Goal: Information Seeking & Learning: Learn about a topic

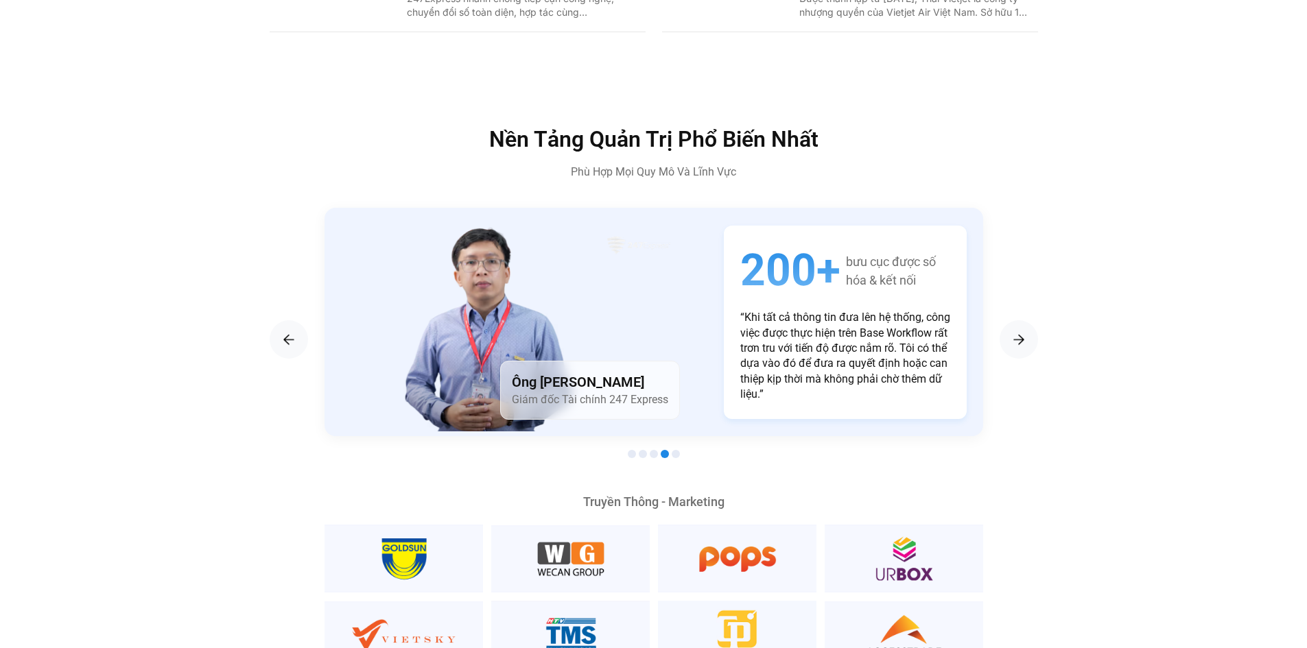
scroll to position [2470, 0]
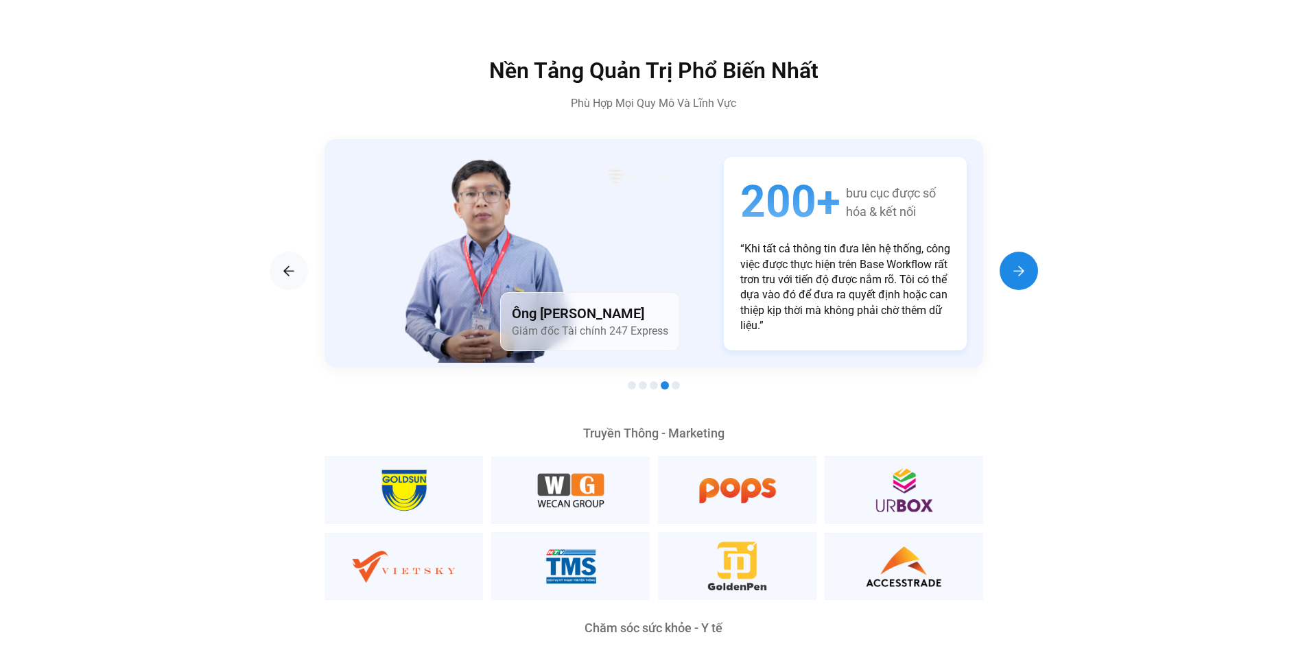
click at [1016, 252] on div "Next slide" at bounding box center [1018, 271] width 38 height 38
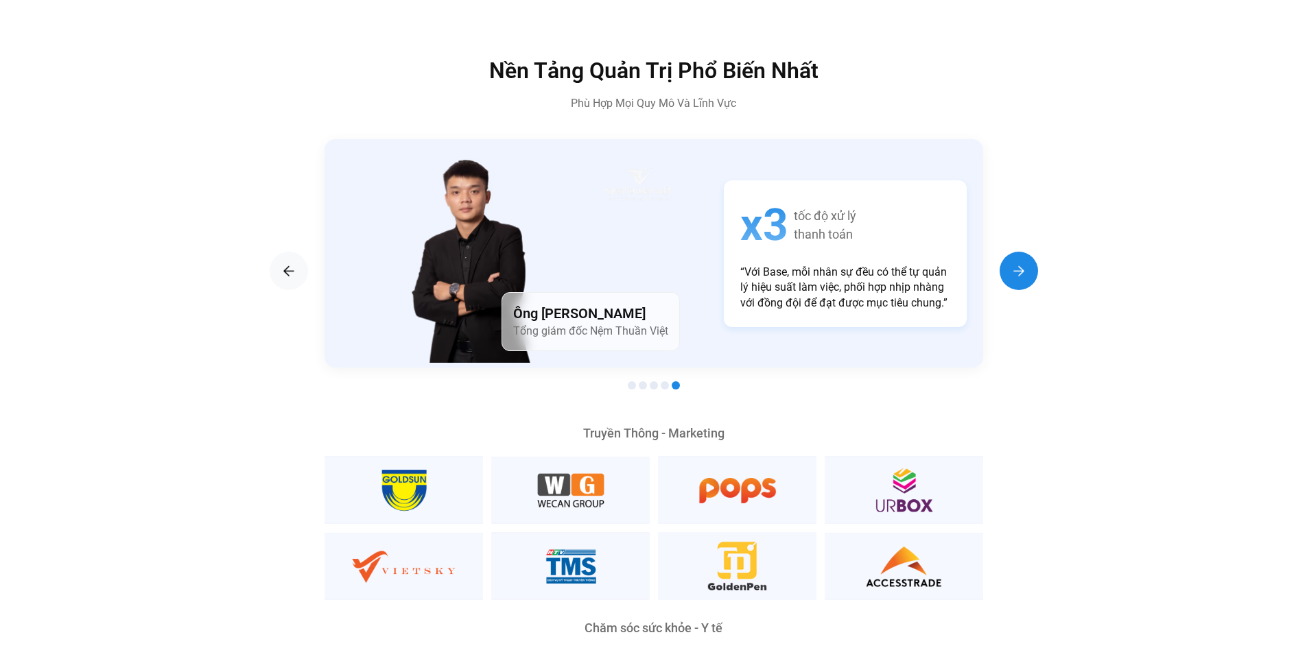
click at [1016, 252] on div "Next slide" at bounding box center [1018, 271] width 38 height 38
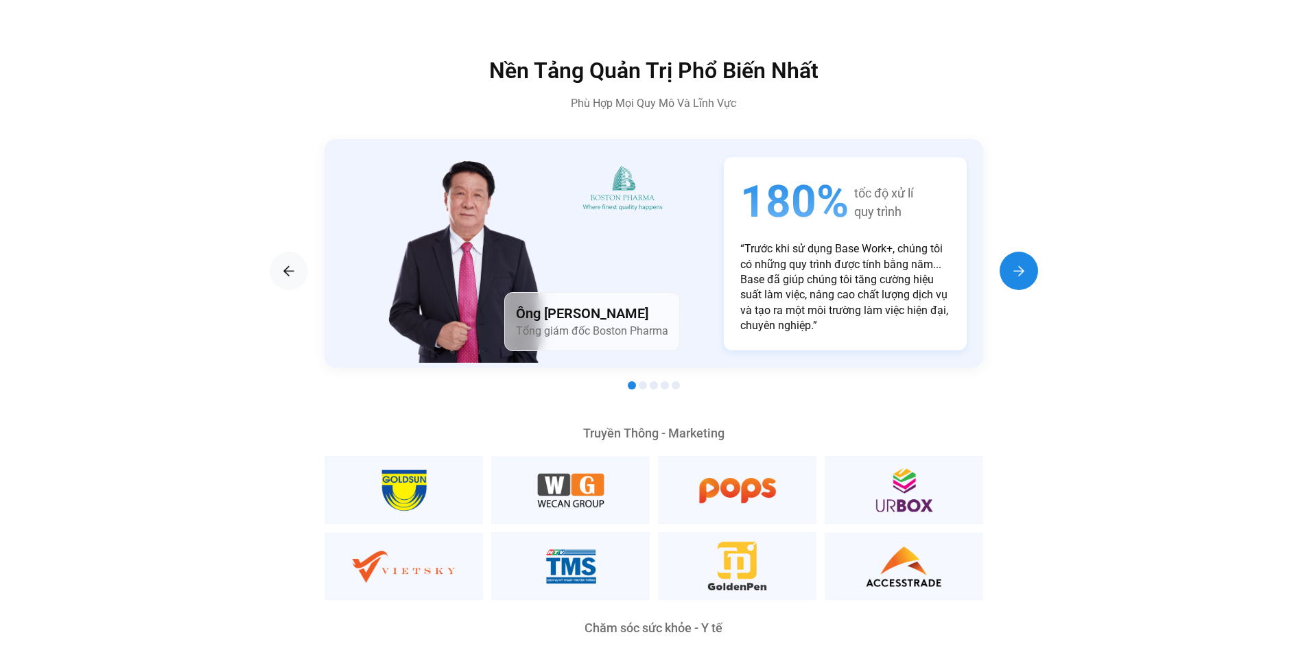
click at [1016, 252] on div "Next slide" at bounding box center [1018, 271] width 38 height 38
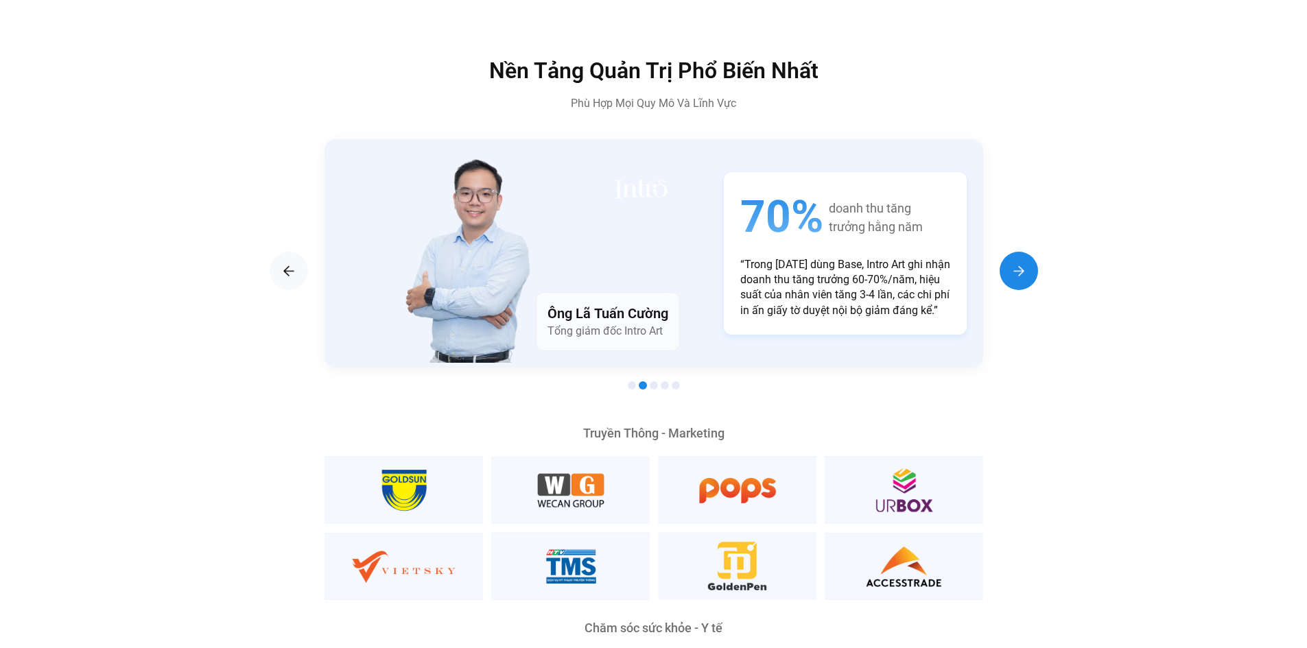
click at [1016, 252] on div "Next slide" at bounding box center [1018, 271] width 38 height 38
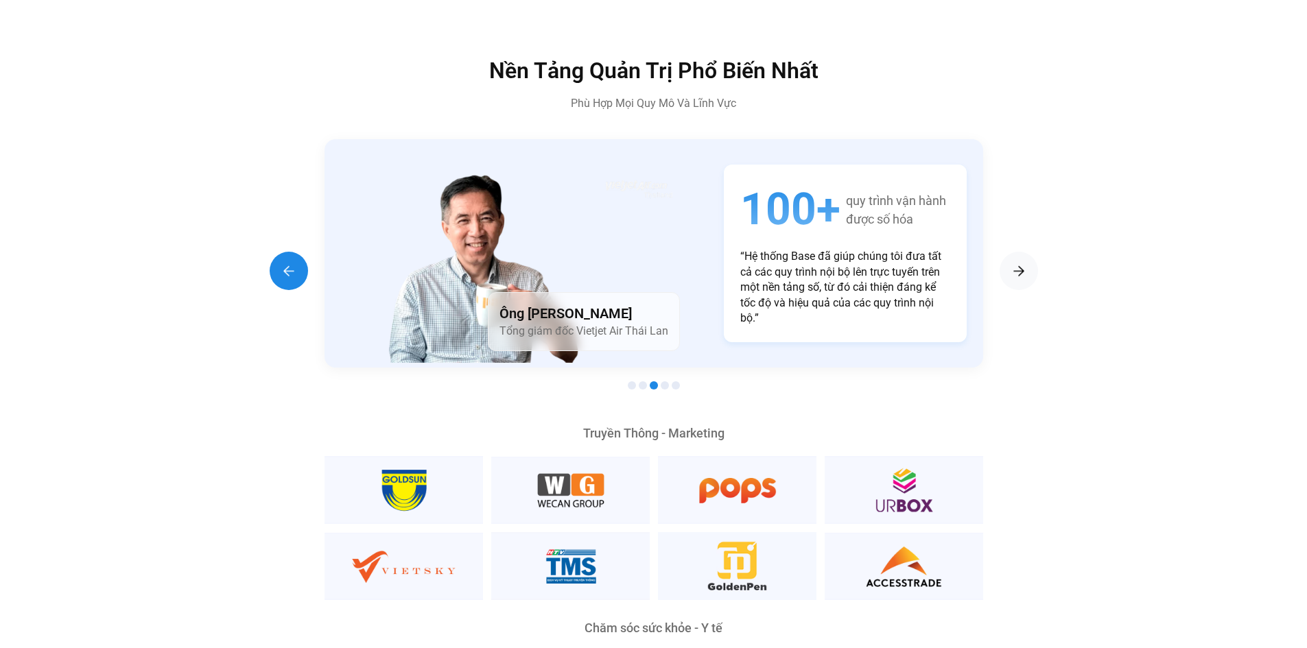
click at [296, 263] on img "Previous slide" at bounding box center [289, 271] width 16 height 16
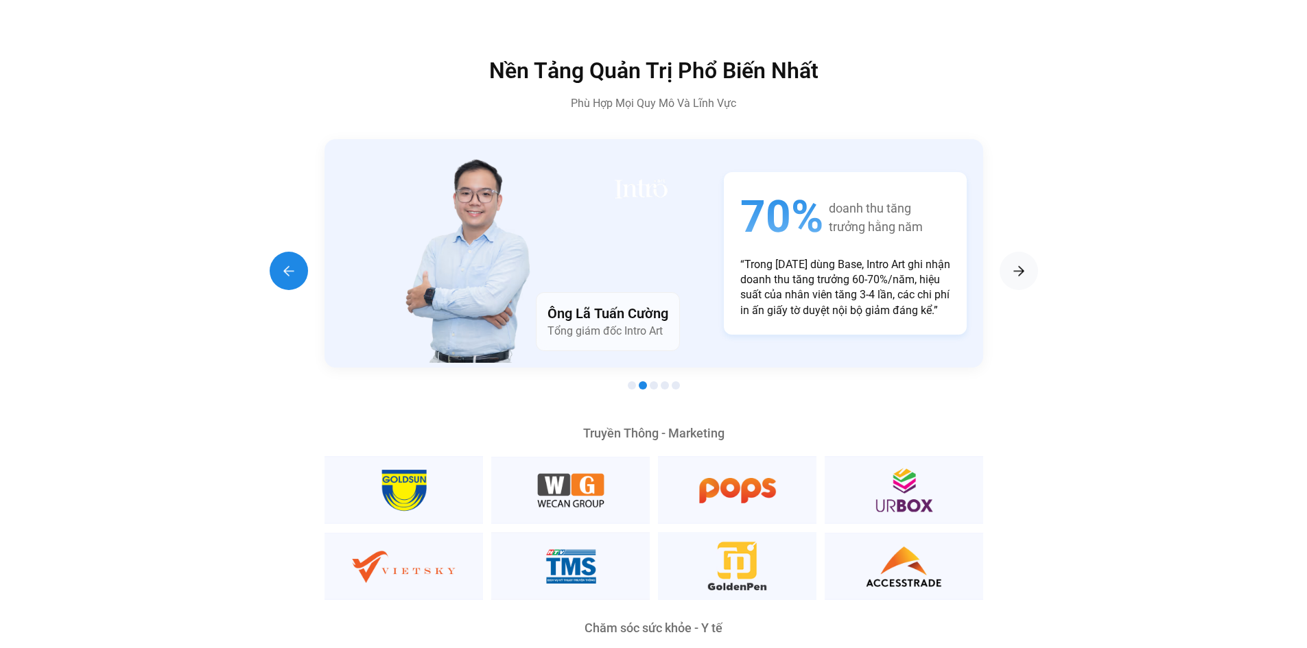
click at [296, 263] on img "Previous slide" at bounding box center [289, 271] width 16 height 16
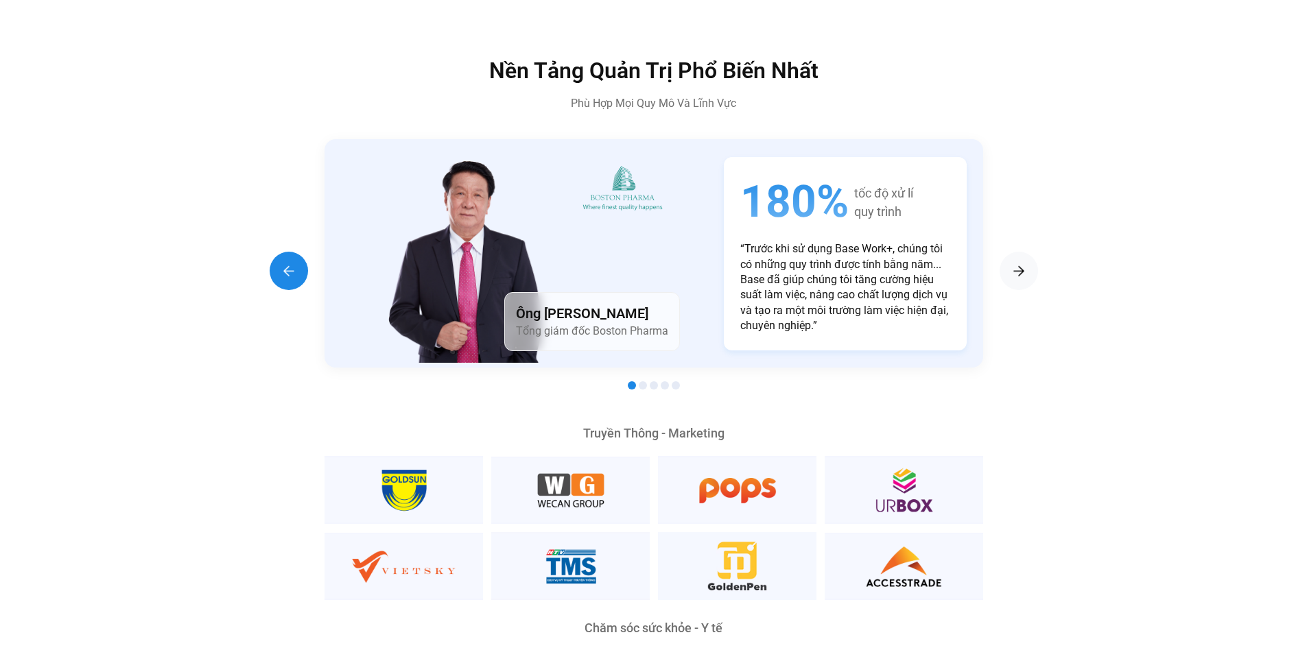
click at [296, 263] on img "Previous slide" at bounding box center [289, 271] width 16 height 16
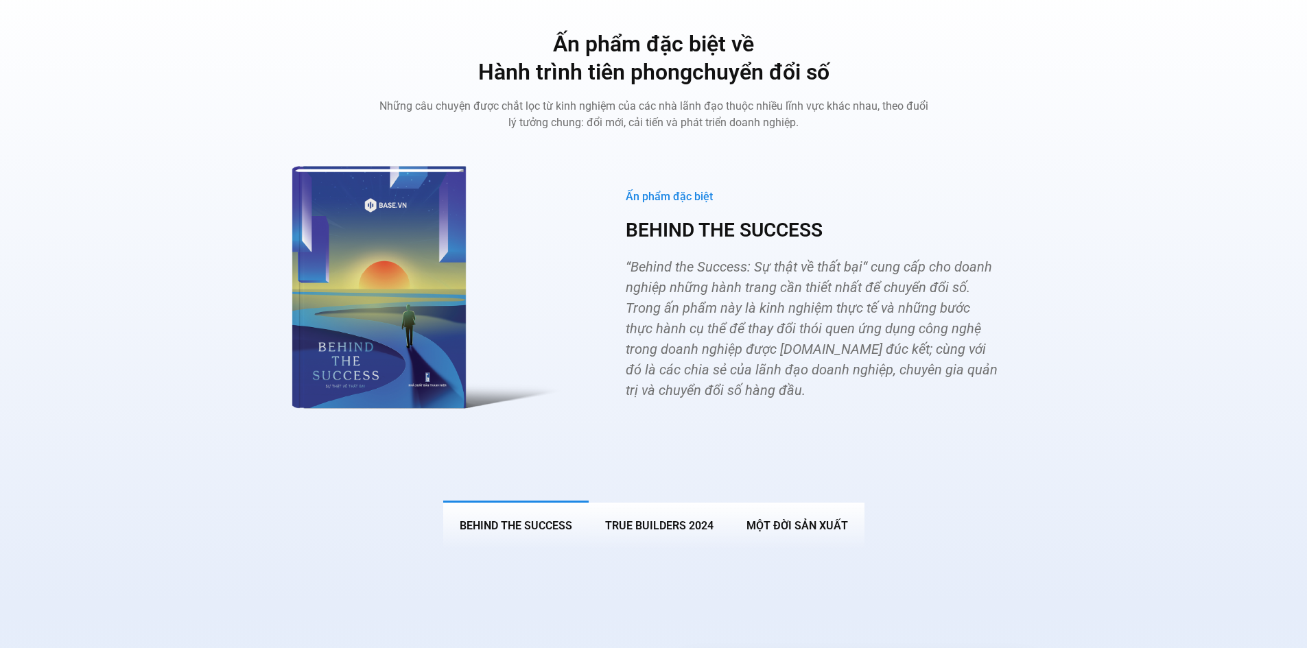
scroll to position [5145, 0]
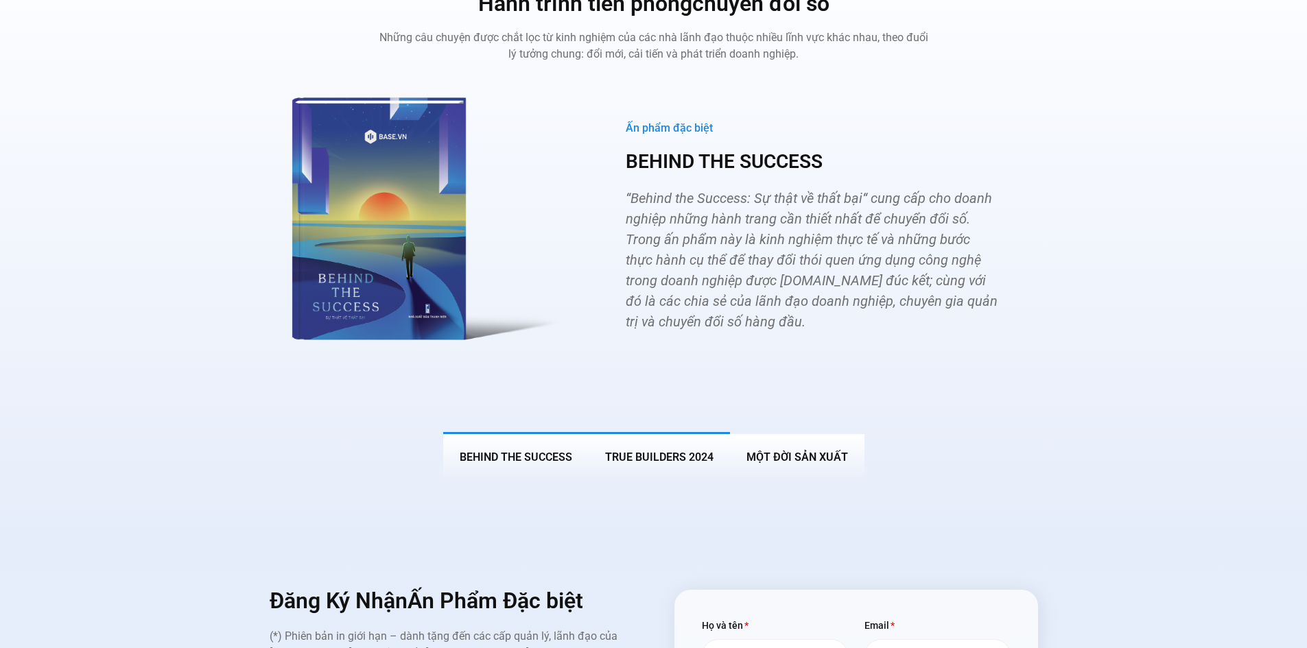
click at [697, 432] on button "True Builders 2024" at bounding box center [659, 456] width 141 height 48
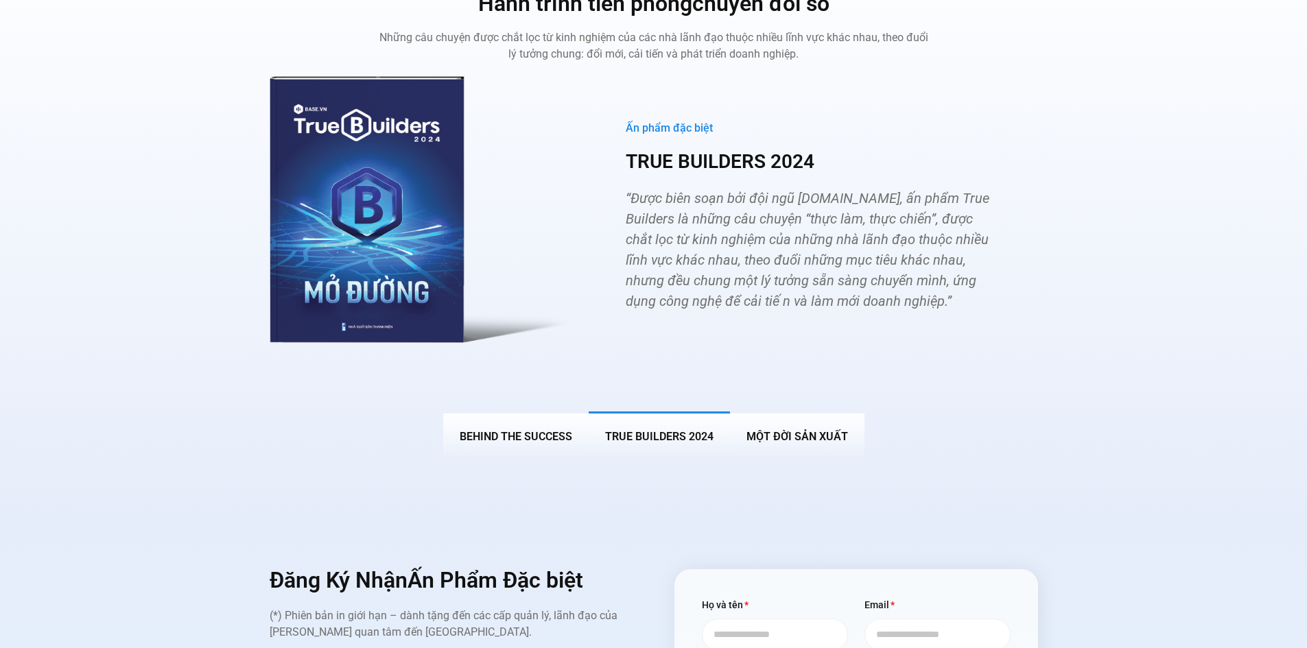
scroll to position [5076, 0]
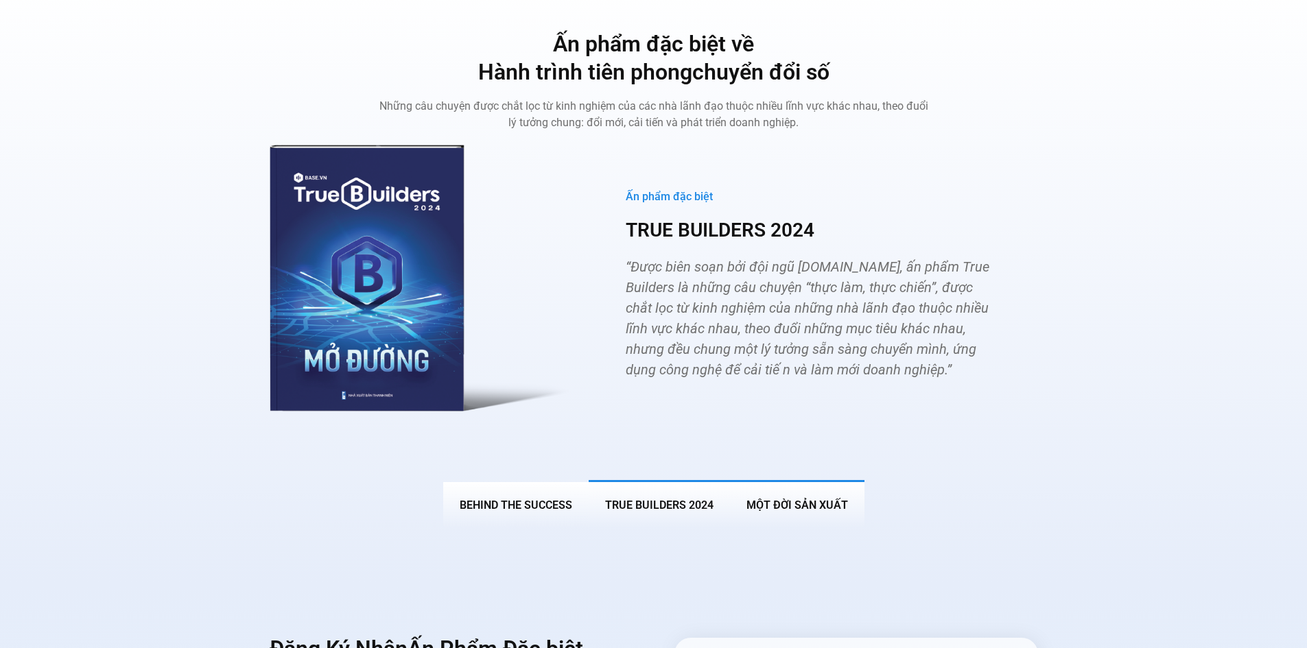
click at [772, 480] on button "MỘT ĐỜI SẢN XUẤT" at bounding box center [797, 504] width 134 height 48
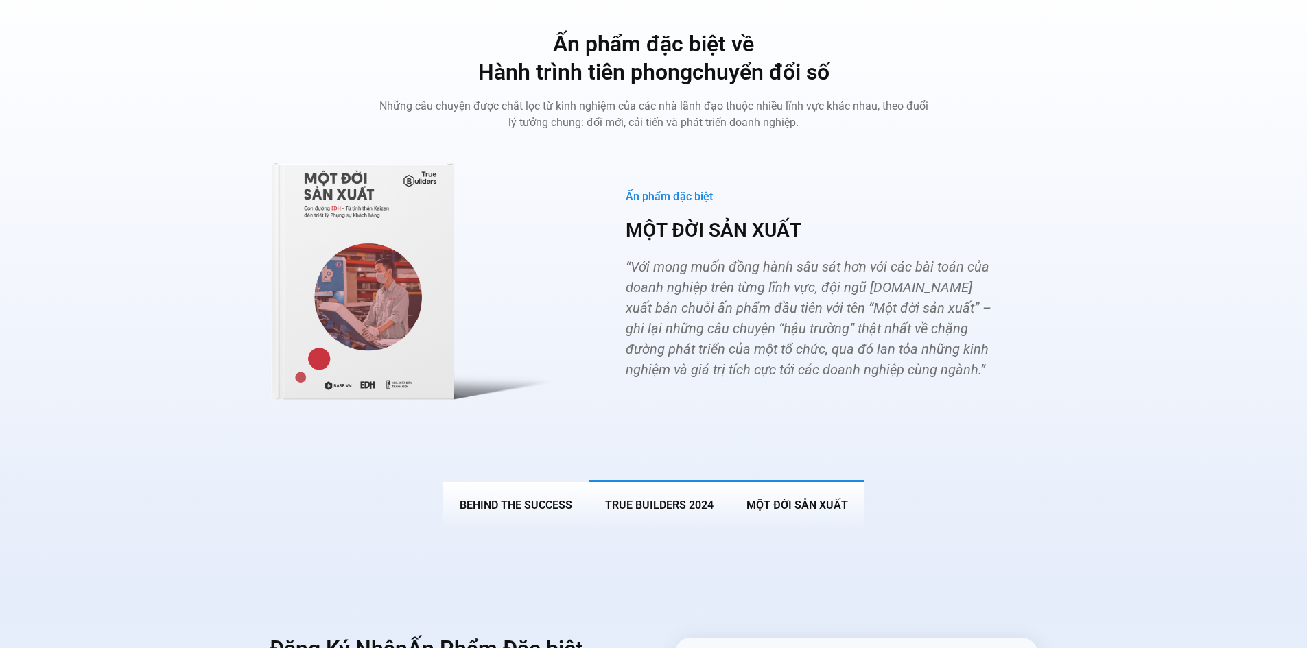
click at [679, 490] on button "True Builders 2024" at bounding box center [659, 504] width 141 height 48
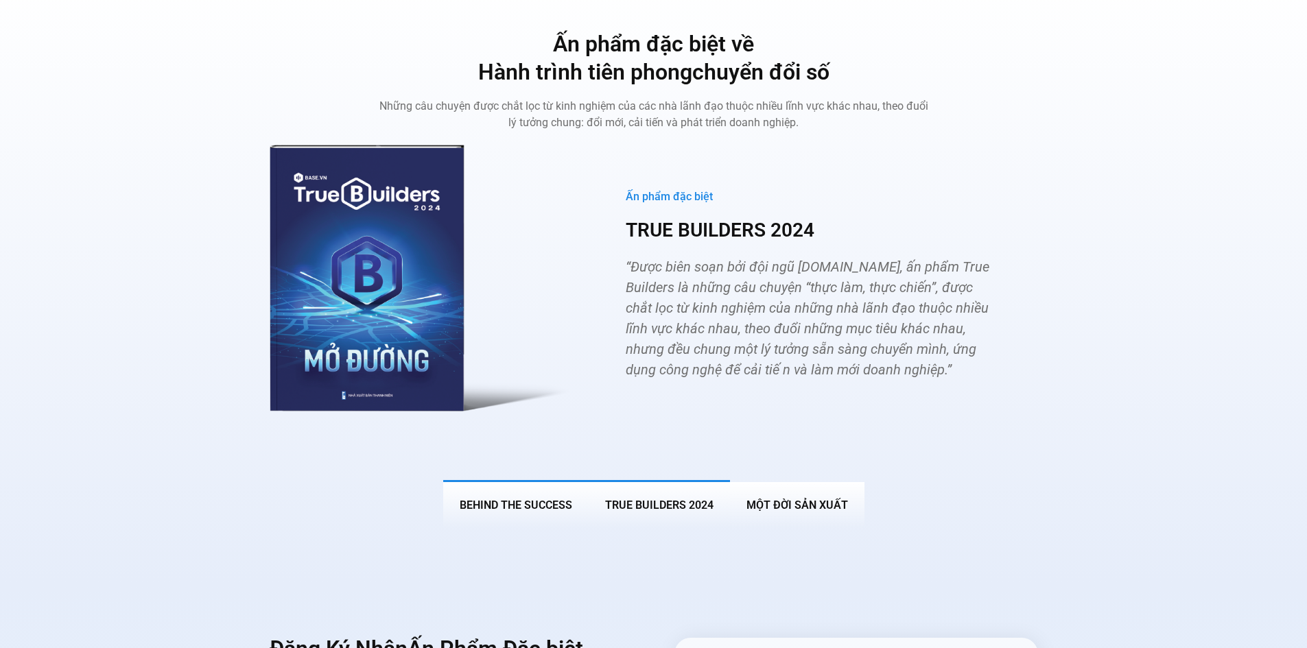
click at [550, 499] on span "BEHIND THE SUCCESS" at bounding box center [516, 505] width 113 height 13
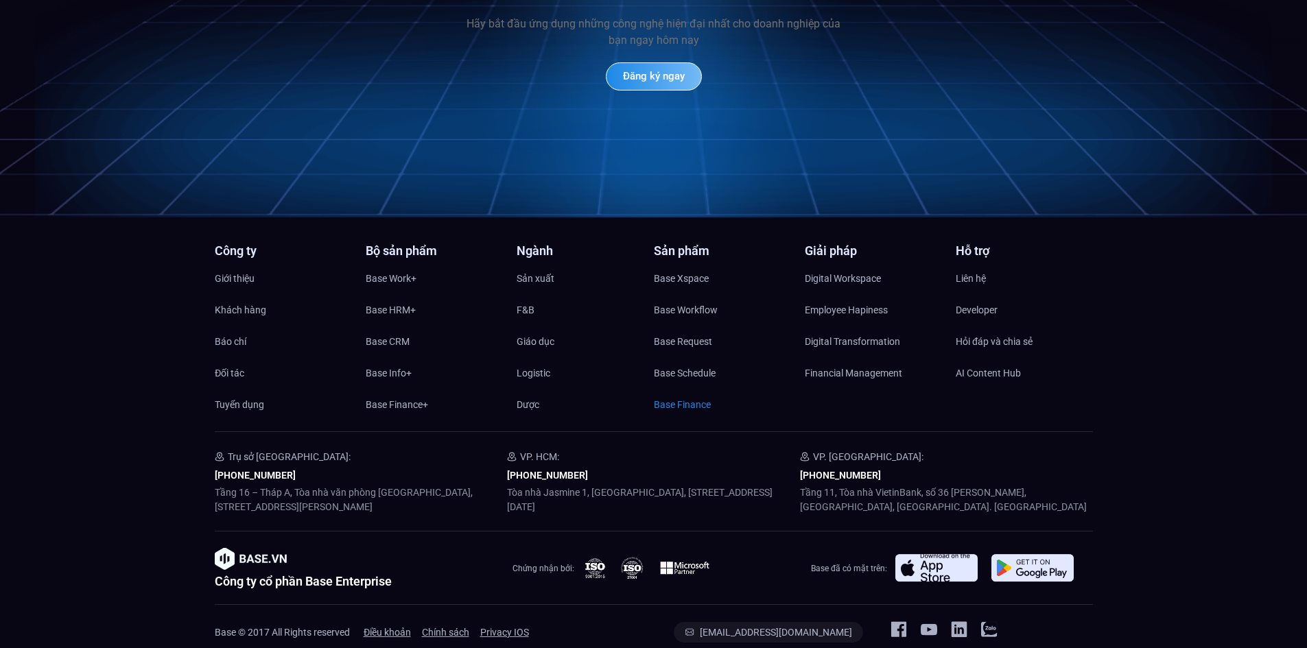
scroll to position [6360, 0]
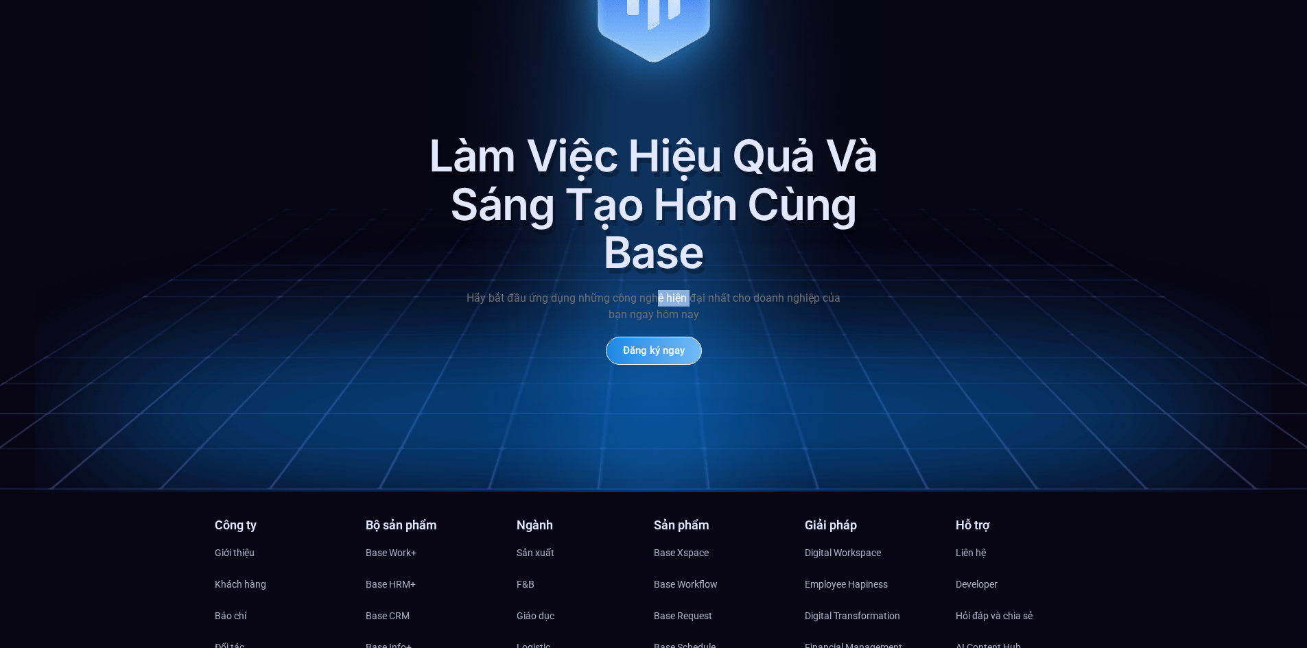
drag, startPoint x: 656, startPoint y: 272, endPoint x: 689, endPoint y: 272, distance: 32.2
click at [689, 290] on p "Hãy bắt đầu ứng dụng những công nghệ hiện đại nhất cho doanh nghiệp của bạn nga…" at bounding box center [654, 306] width 384 height 33
click at [655, 290] on p "Hãy bắt đầu ứng dụng những công nghệ hiện đại nhất cho doanh nghiệp của bạn nga…" at bounding box center [654, 306] width 384 height 33
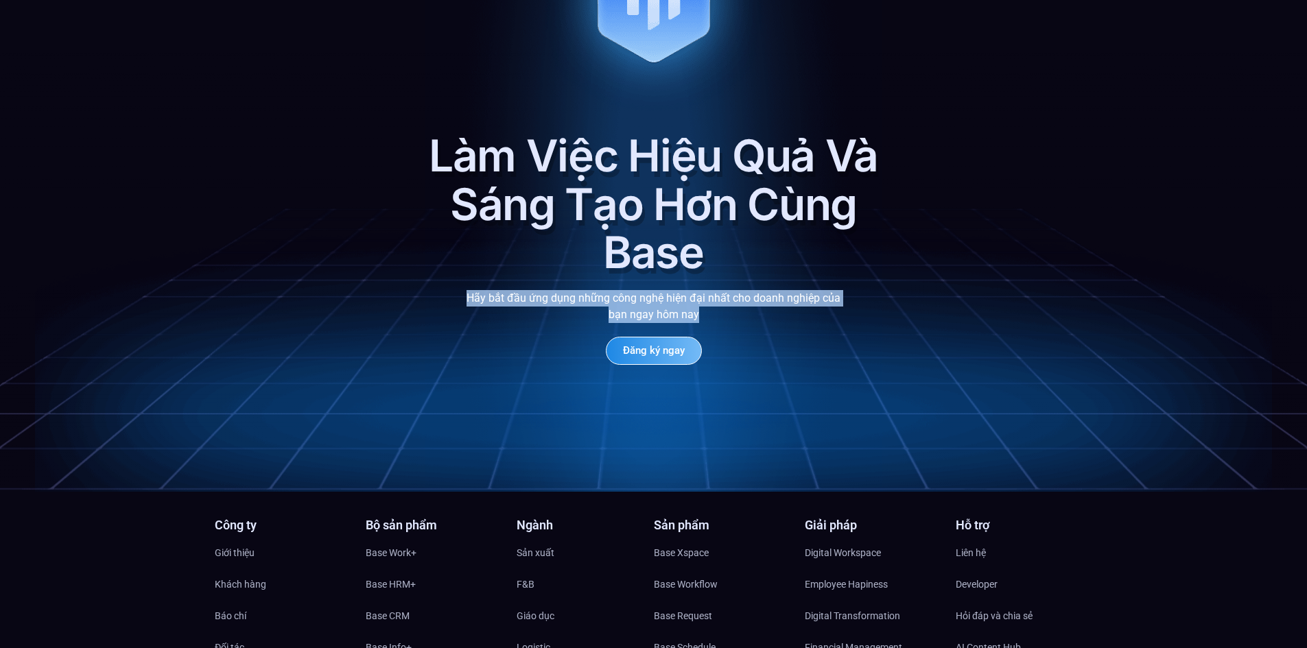
drag, startPoint x: 466, startPoint y: 270, endPoint x: 708, endPoint y: 291, distance: 242.4
click at [708, 291] on p "Hãy bắt đầu ứng dụng những công nghệ hiện đại nhất cho doanh nghiệp của bạn nga…" at bounding box center [654, 306] width 384 height 33
click at [715, 266] on div "Làm Việc Hiệu Quả Và Sáng Tạo Hơn Cùng Base Hãy bắt đầu ứng dụng những công ngh…" at bounding box center [653, 124] width 453 height 482
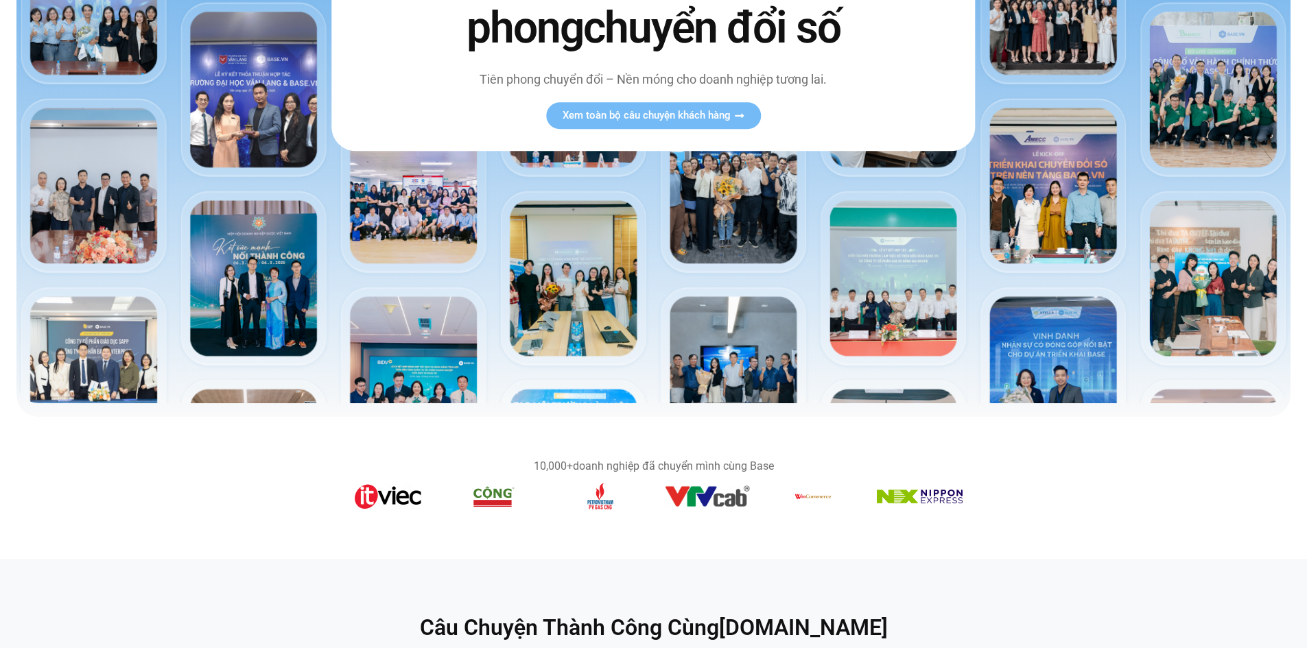
scroll to position [0, 0]
